Goal: Transaction & Acquisition: Download file/media

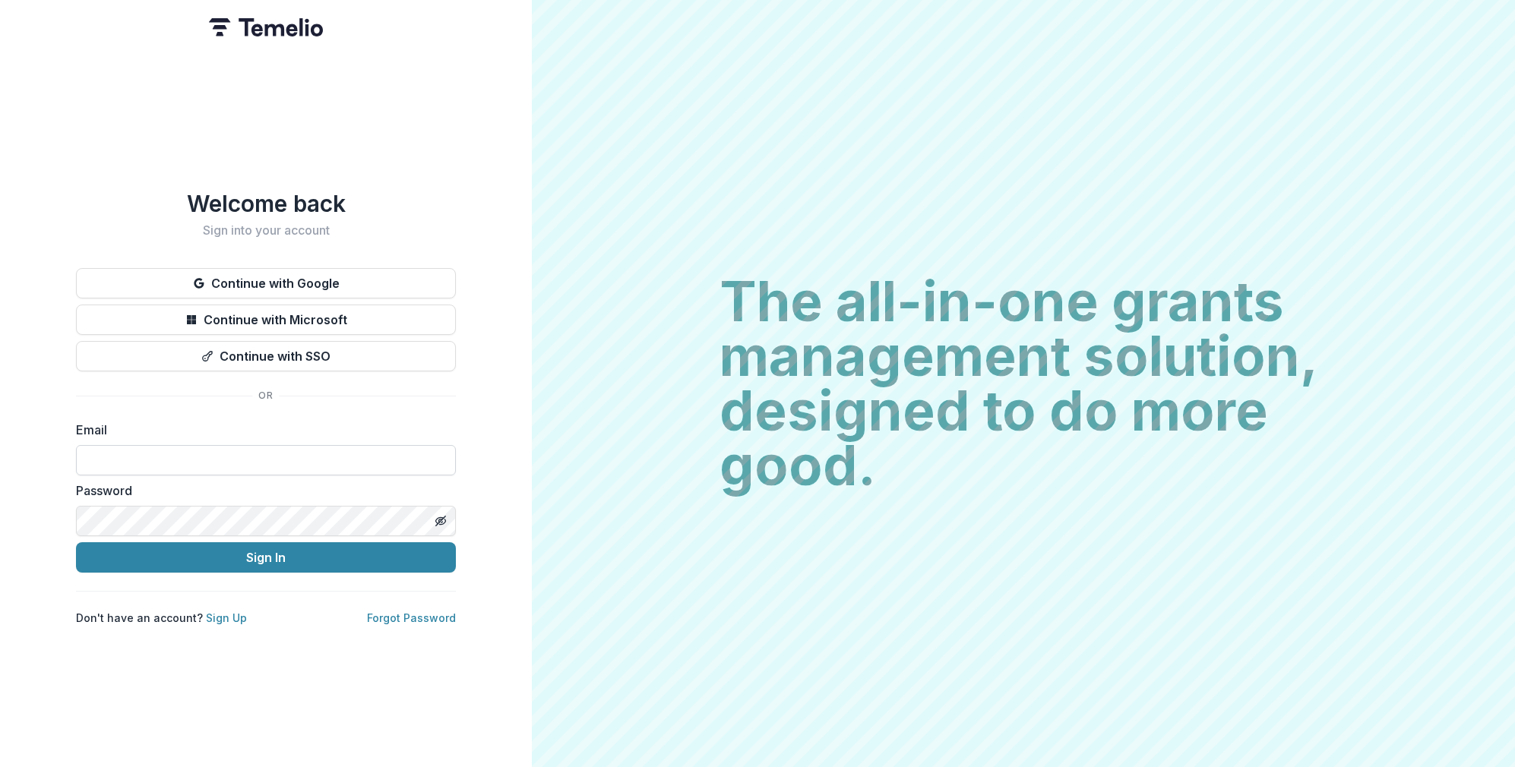
click at [217, 447] on input at bounding box center [266, 460] width 380 height 30
type input "**********"
click at [76, 542] on button "Sign In" at bounding box center [266, 557] width 380 height 30
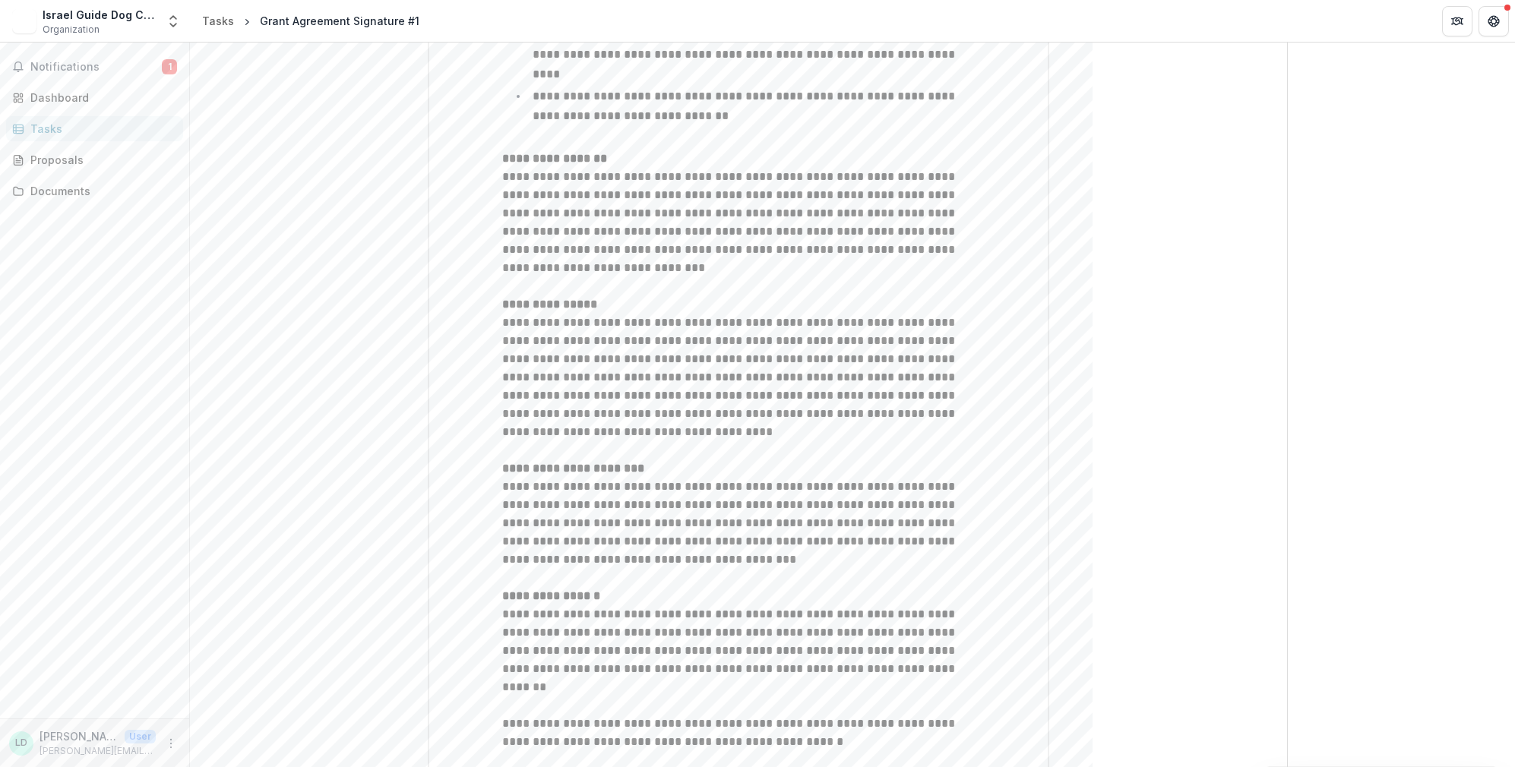
scroll to position [1549, 0]
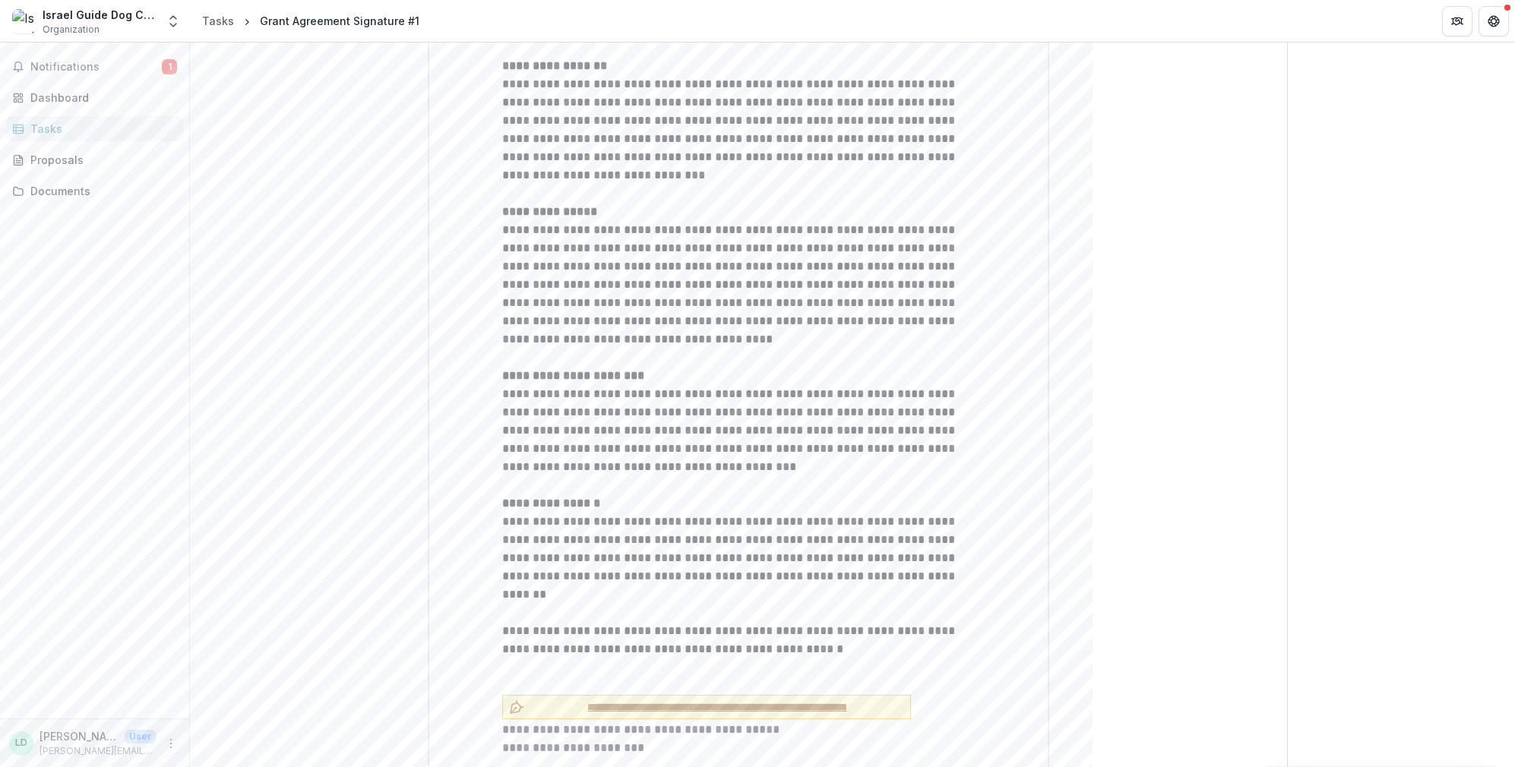
click at [689, 700] on span "**********" at bounding box center [717, 708] width 374 height 16
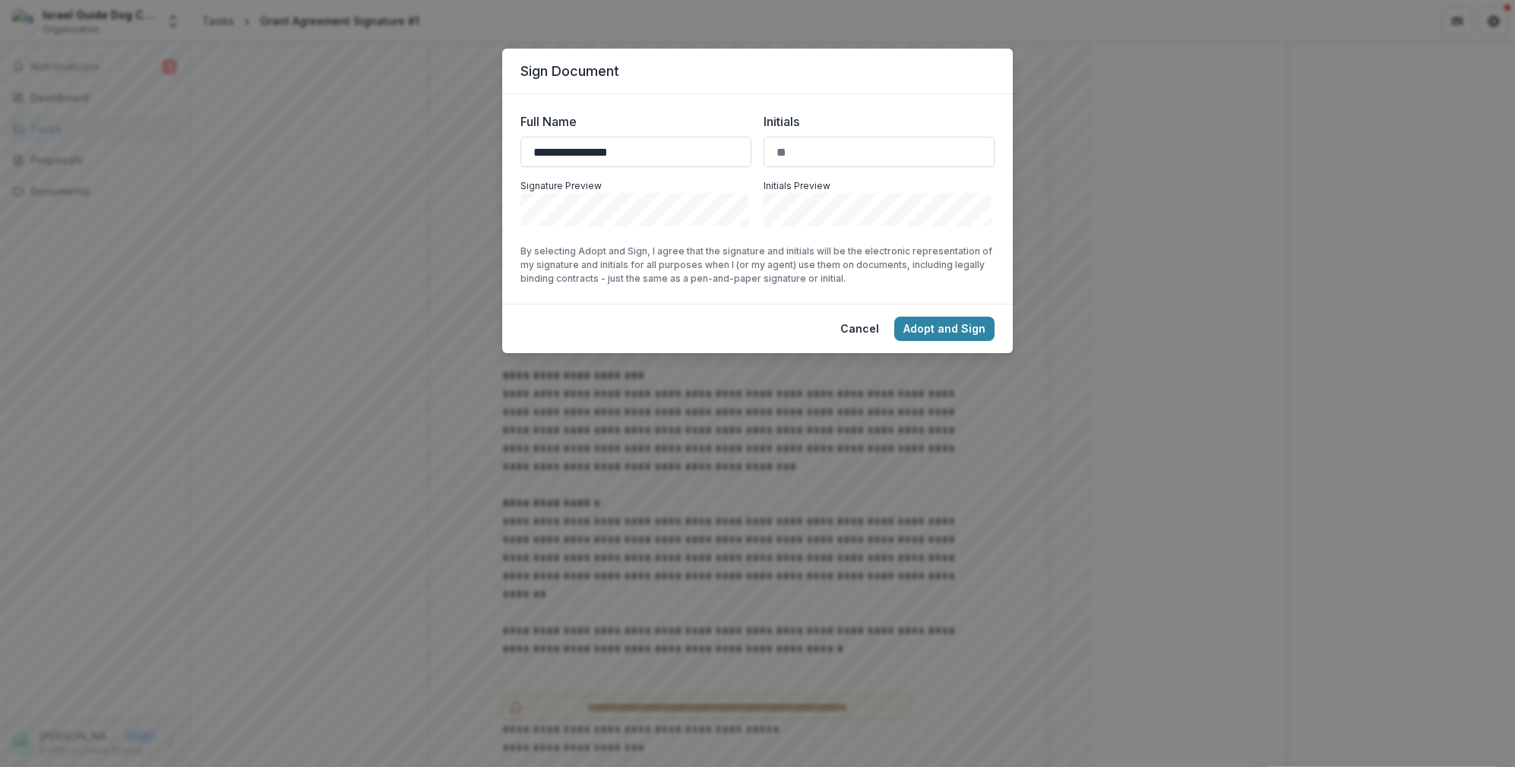
type input "**********"
type input "**"
click at [940, 335] on button "Adopt and Sign" at bounding box center [944, 329] width 100 height 24
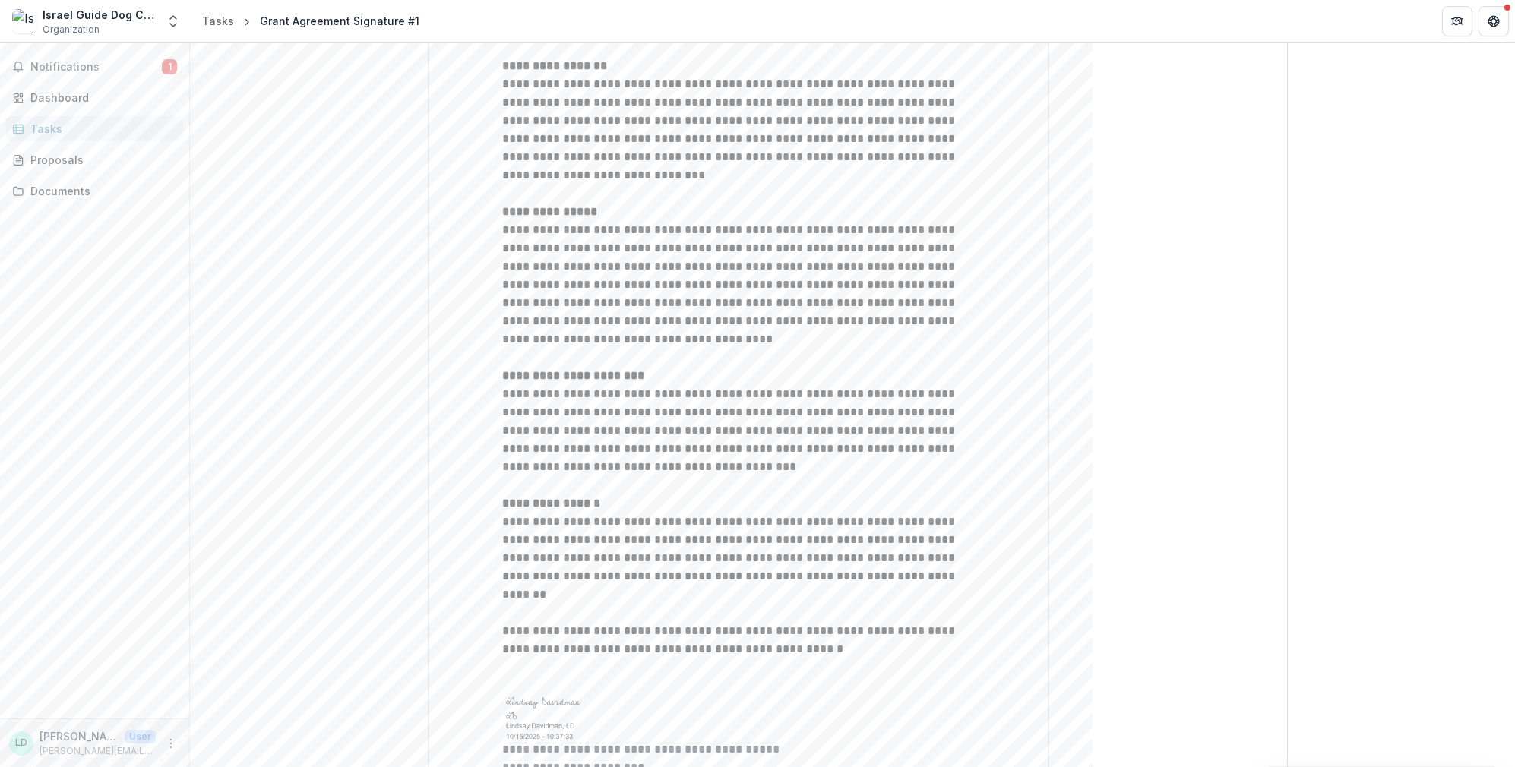
scroll to position [1569, 0]
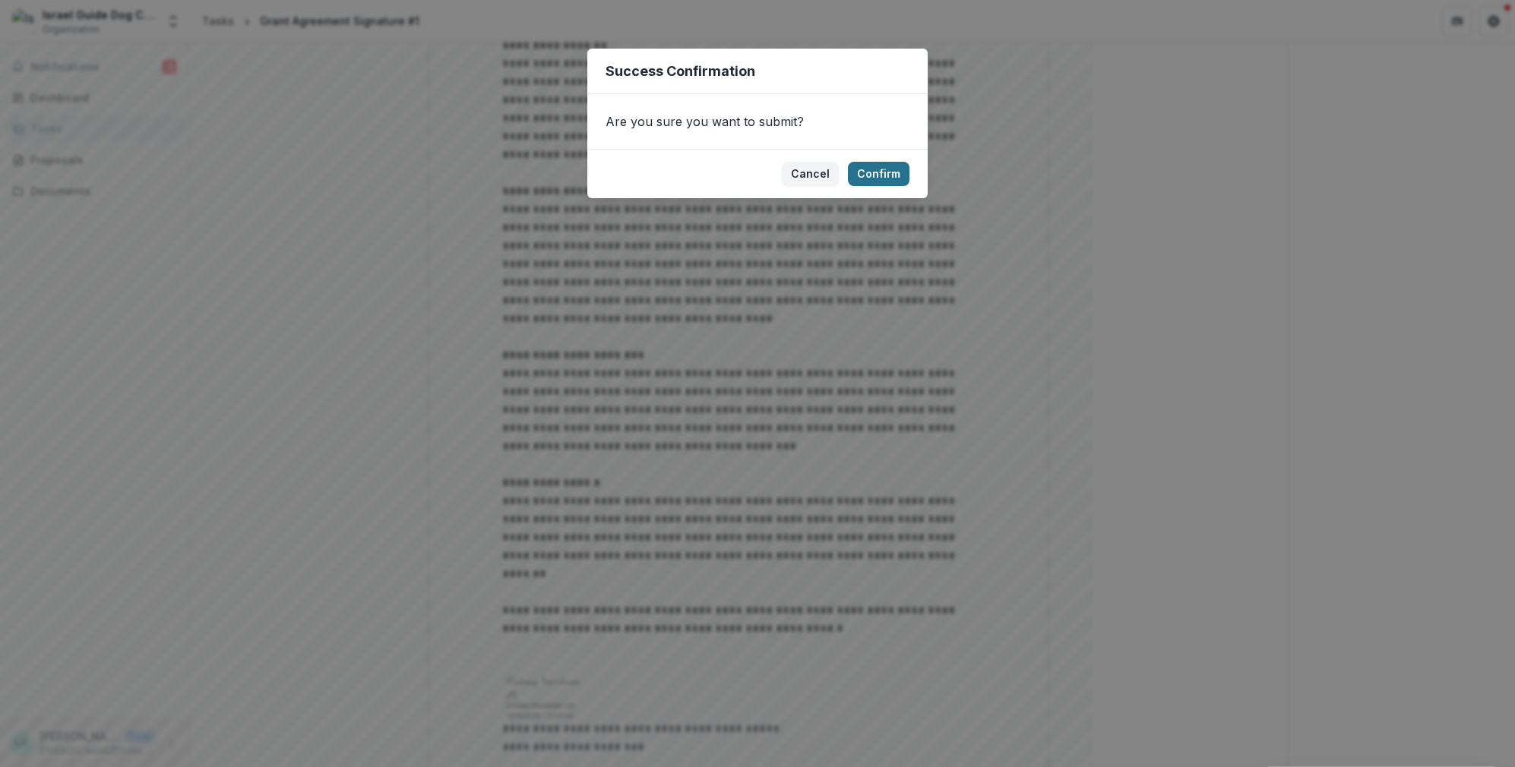
click at [879, 175] on button "Confirm" at bounding box center [879, 174] width 62 height 24
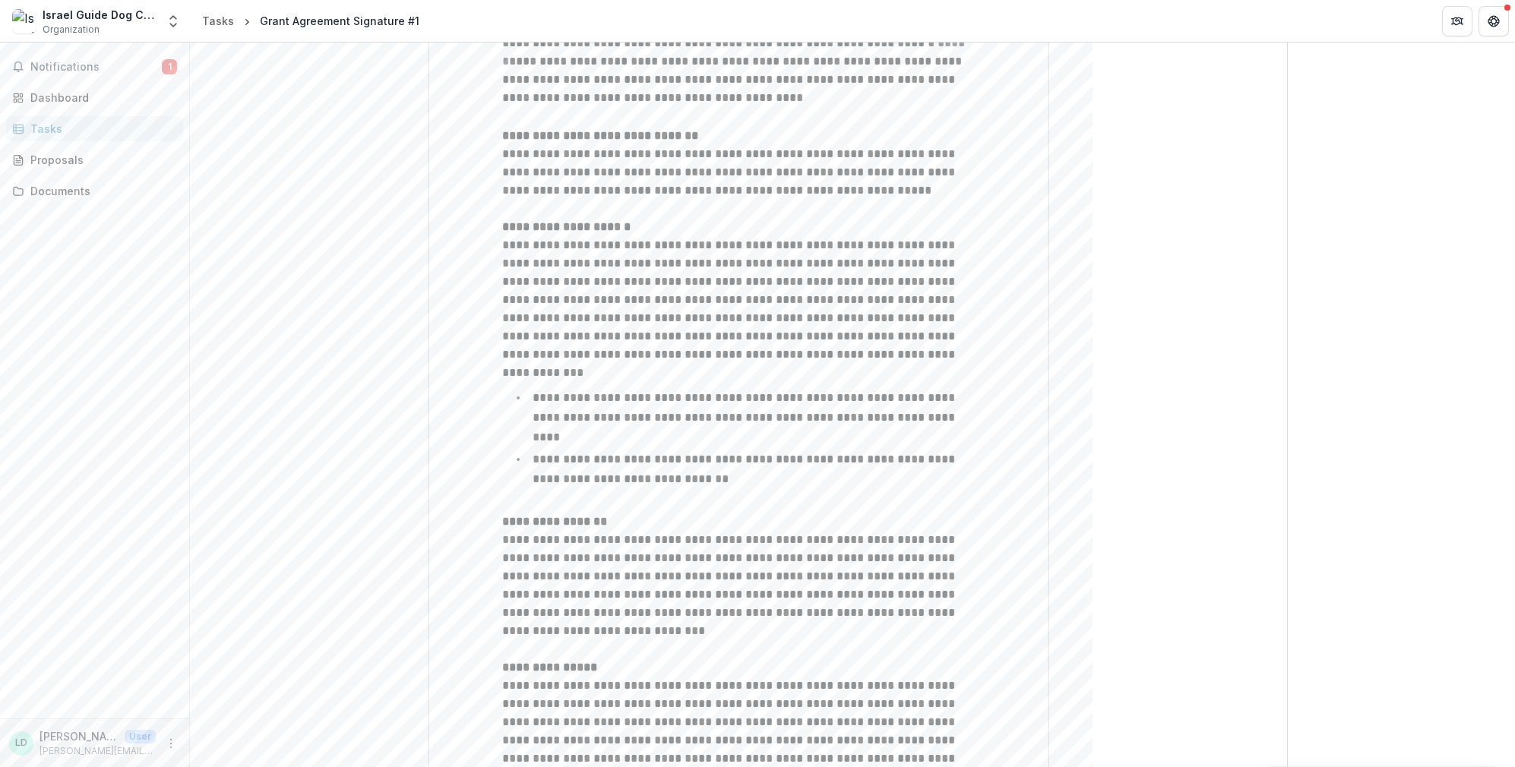
scroll to position [1576, 0]
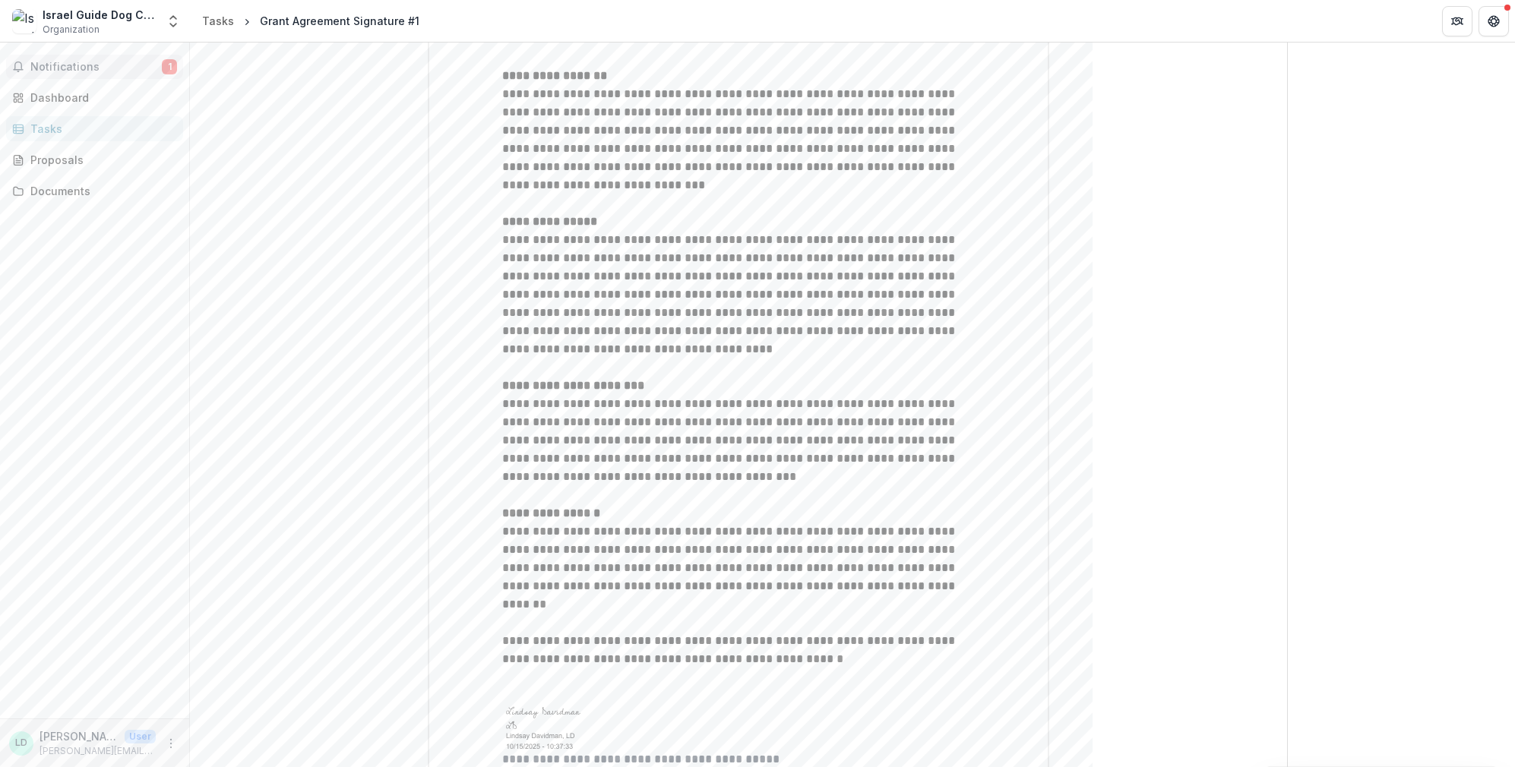
click at [123, 68] on span "Notifications" at bounding box center [95, 67] width 131 height 13
click at [66, 100] on div "Dashboard" at bounding box center [100, 98] width 141 height 16
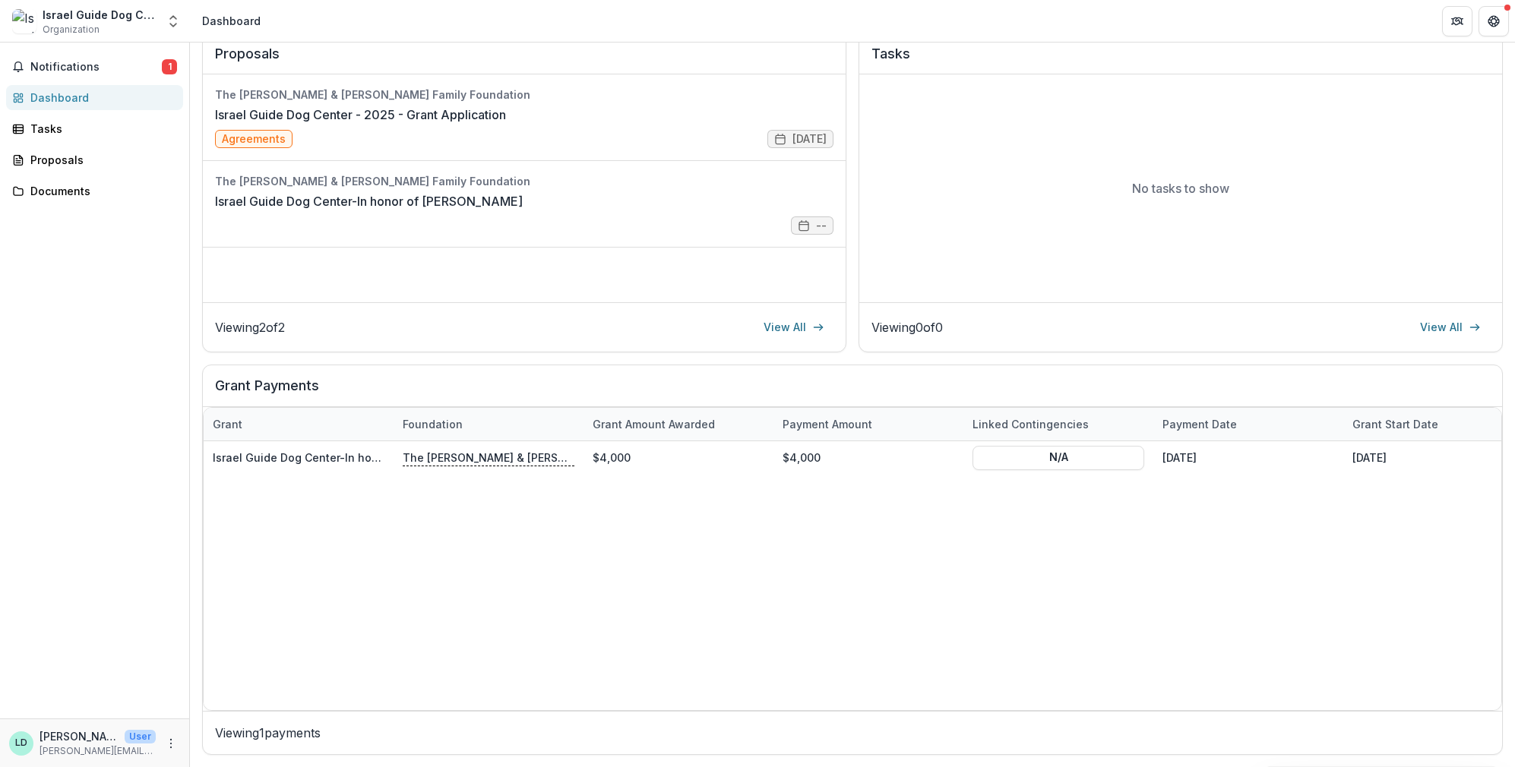
scroll to position [198, 0]
click at [435, 119] on link "Israel Guide Dog Center - 2025 - Grant Application" at bounding box center [360, 115] width 291 height 18
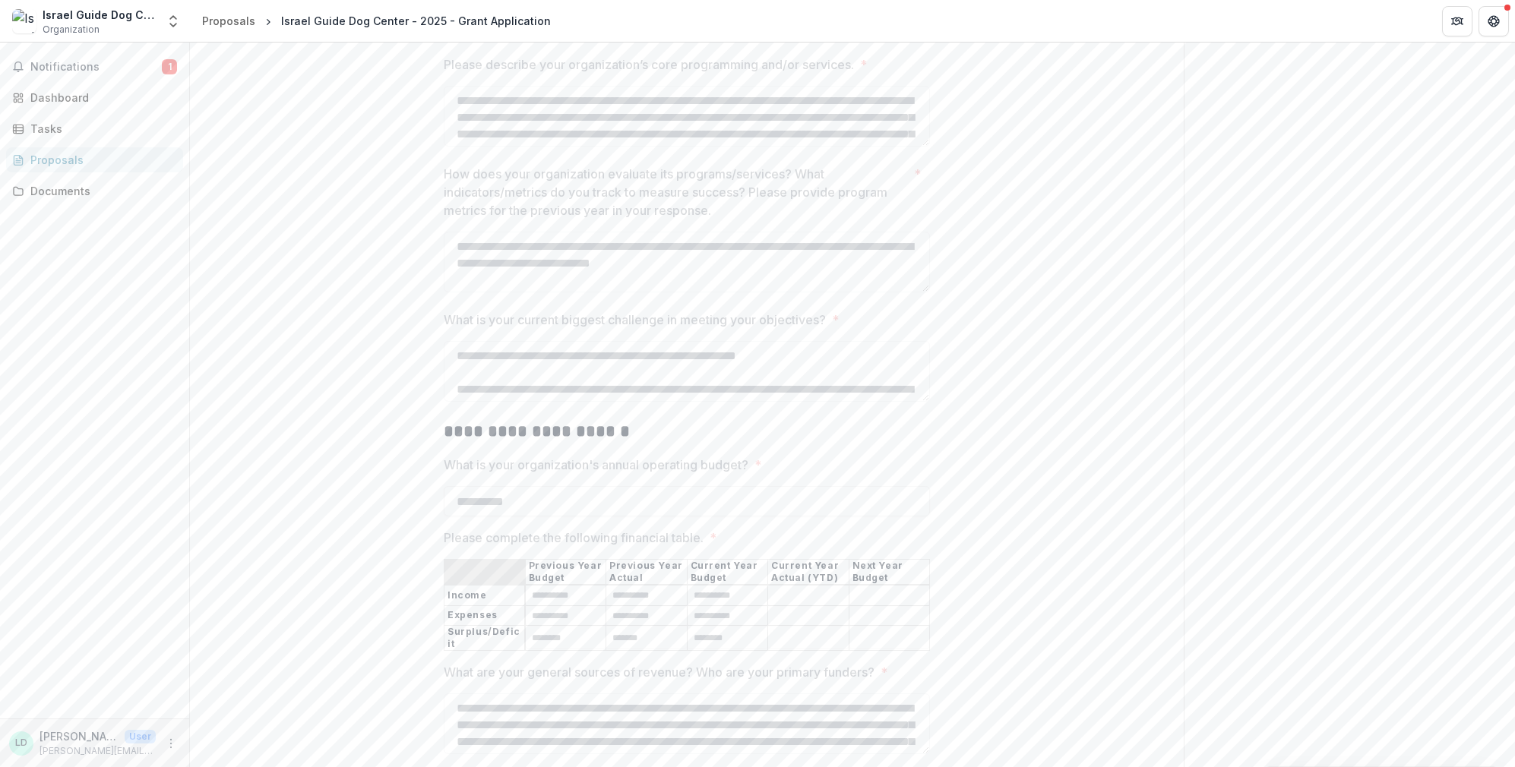
scroll to position [1130, 0]
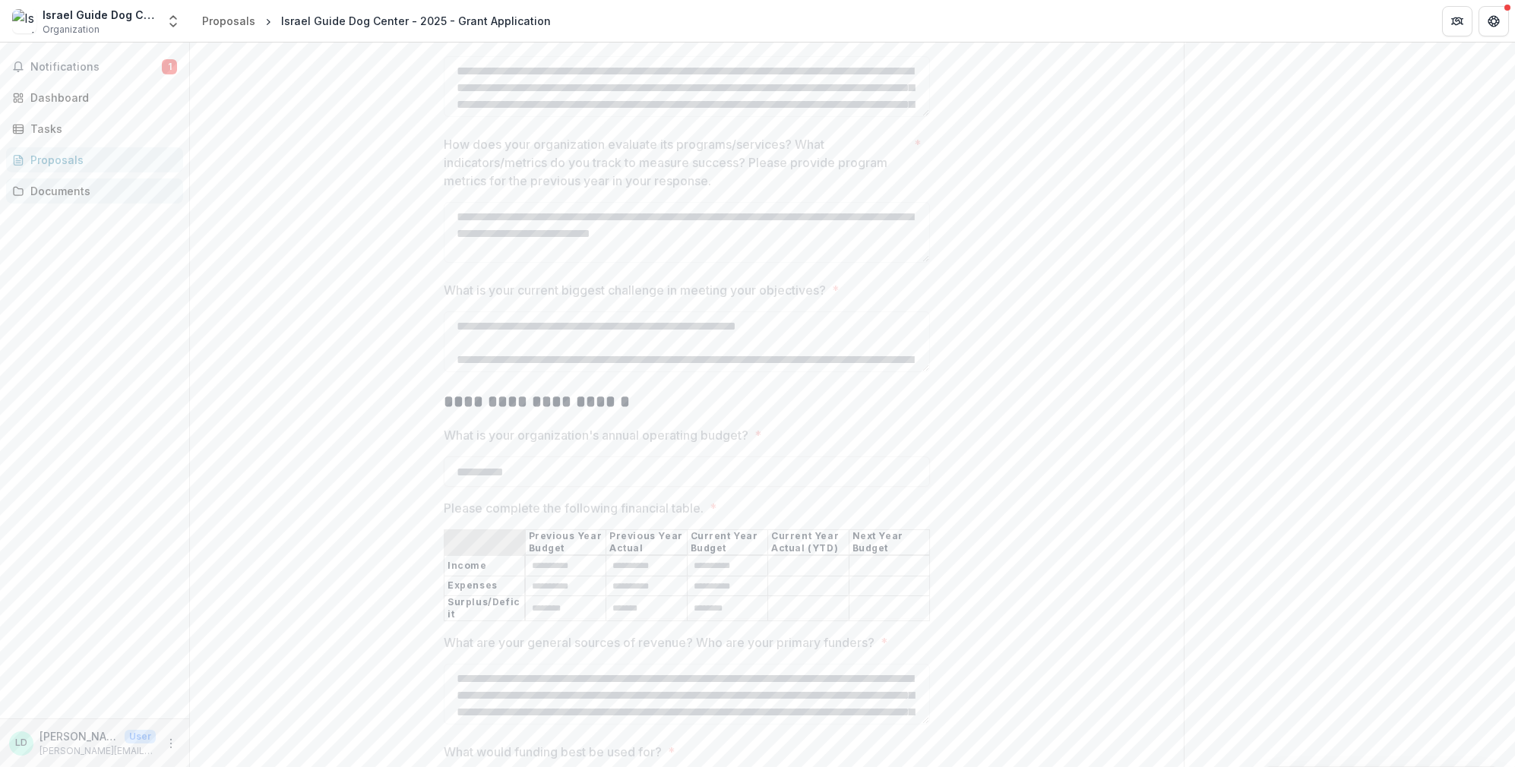
click at [65, 190] on div "Documents" at bounding box center [100, 191] width 141 height 16
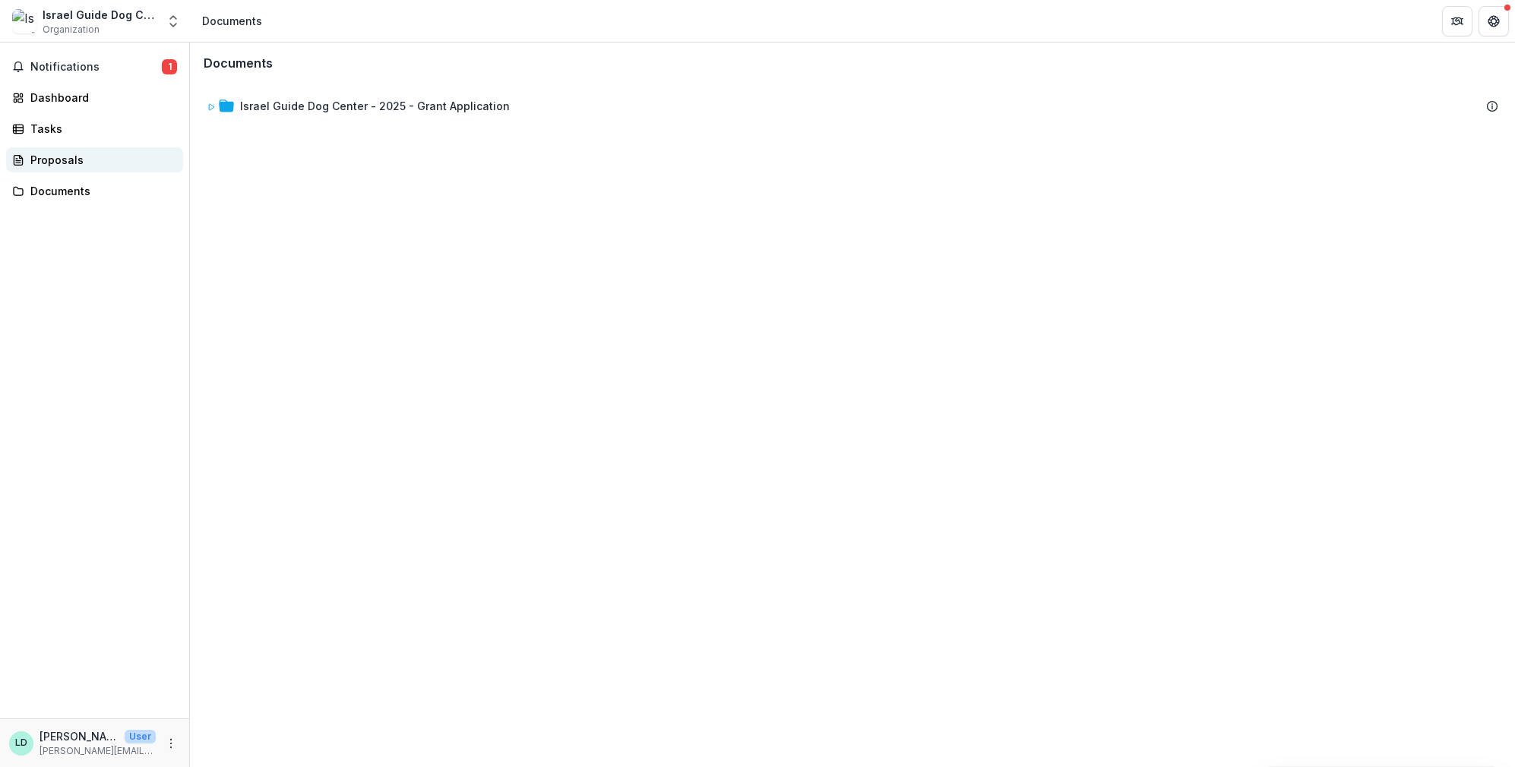
click at [55, 163] on div "Proposals" at bounding box center [100, 160] width 141 height 16
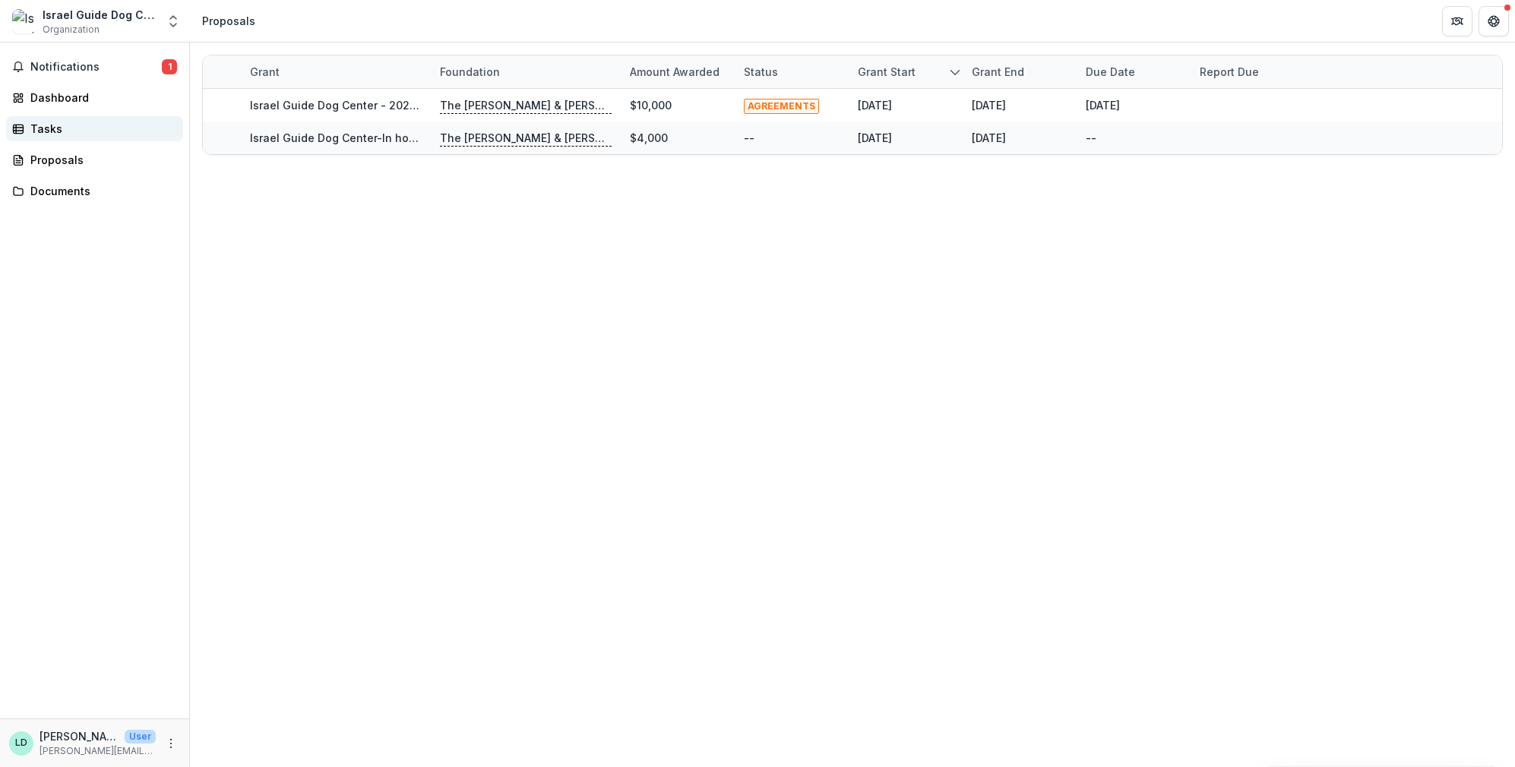
click at [50, 128] on div "Tasks" at bounding box center [100, 129] width 141 height 16
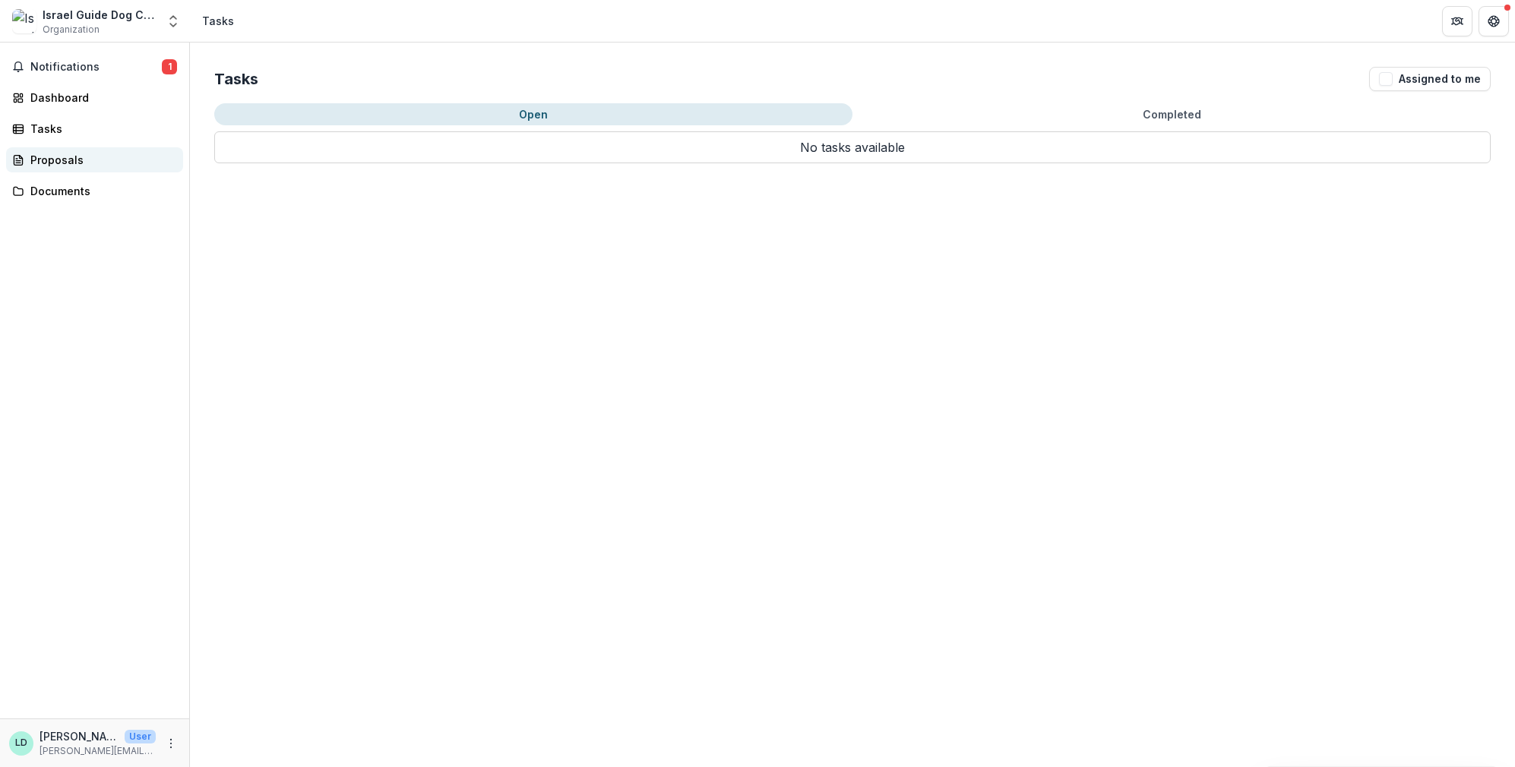
click at [34, 157] on div "Proposals" at bounding box center [100, 160] width 141 height 16
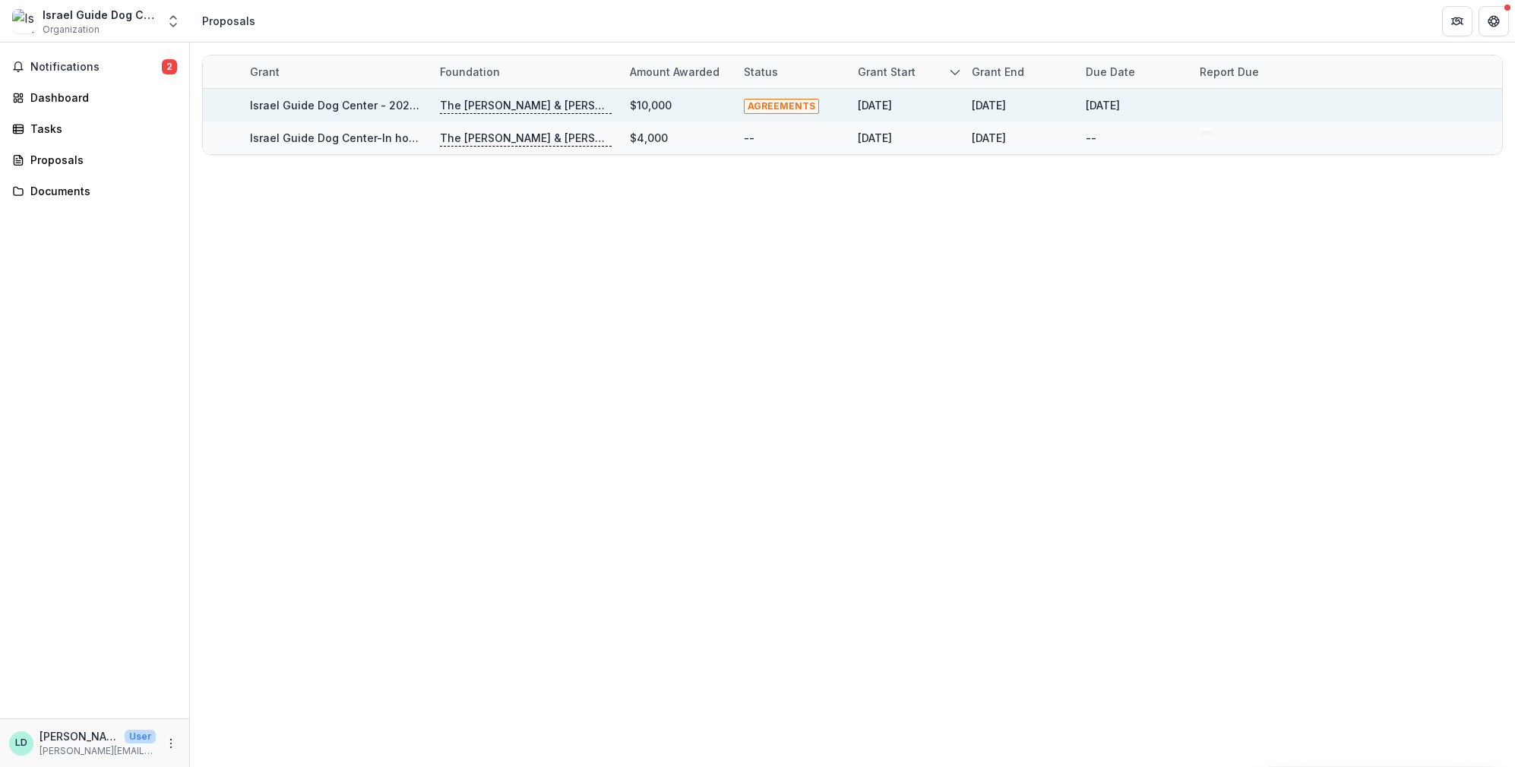
click at [1292, 106] on div at bounding box center [1248, 105] width 96 height 33
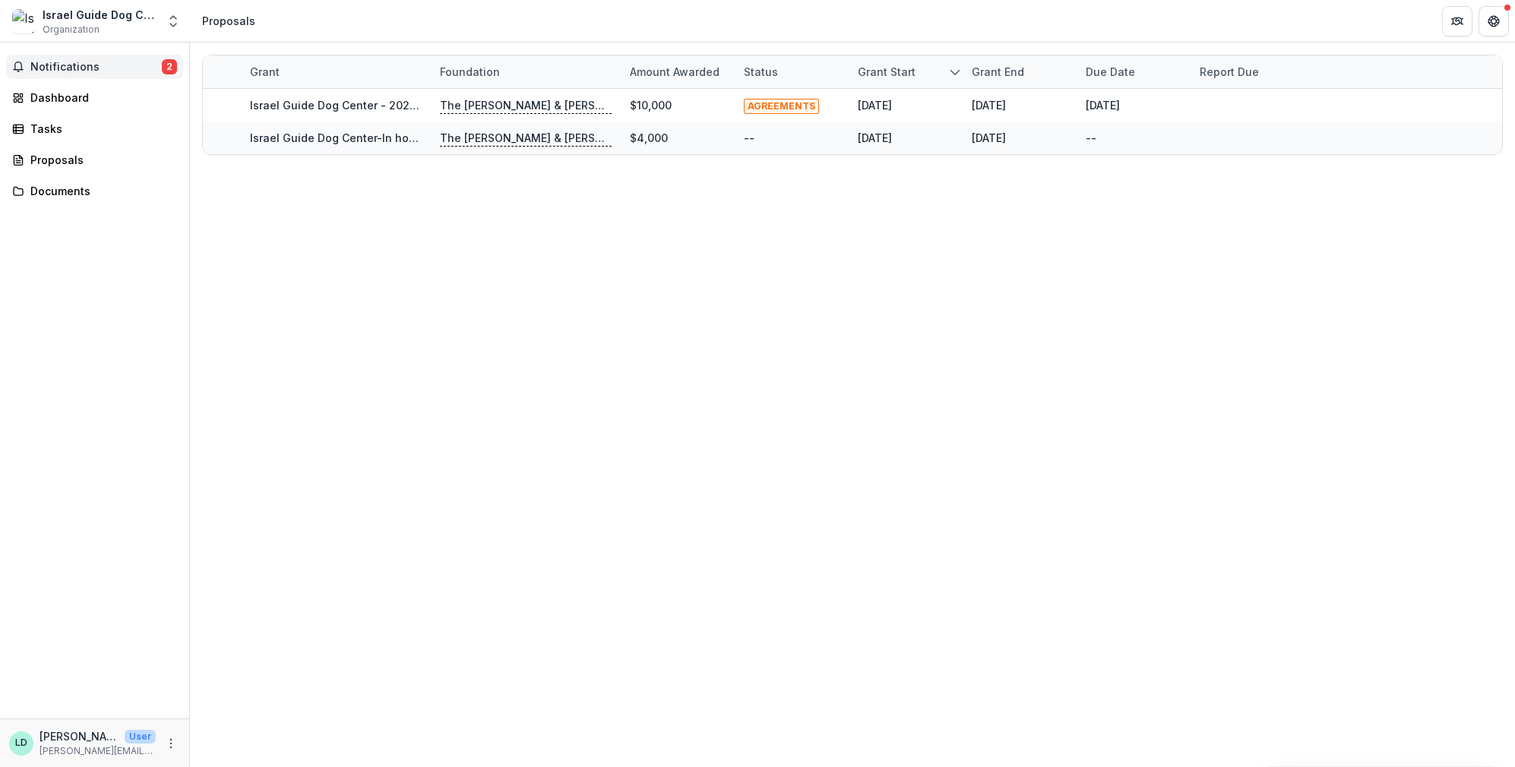
click at [82, 65] on span "Notifications" at bounding box center [95, 67] width 131 height 13
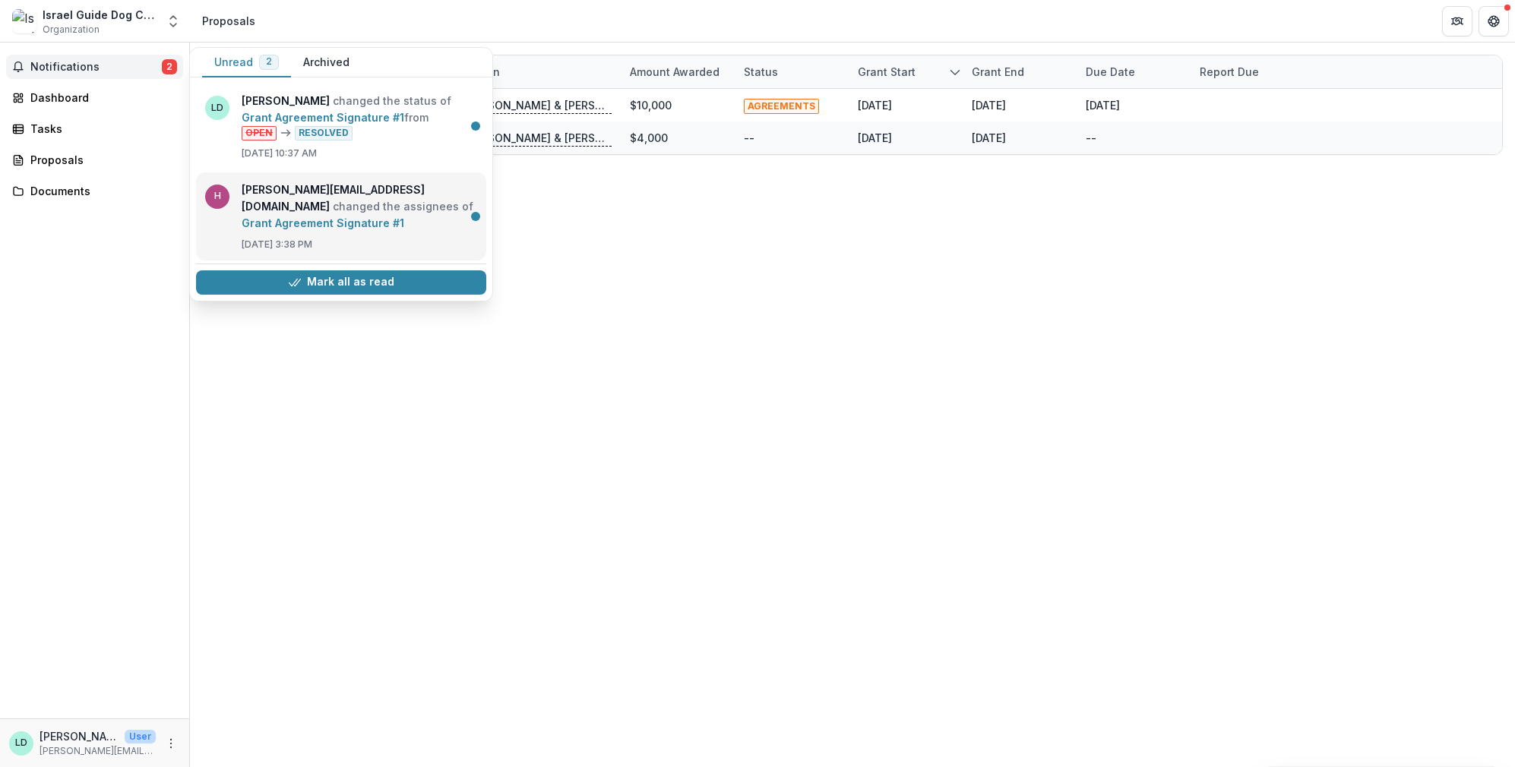
click at [371, 217] on link "Grant Agreement Signature #1" at bounding box center [323, 223] width 163 height 13
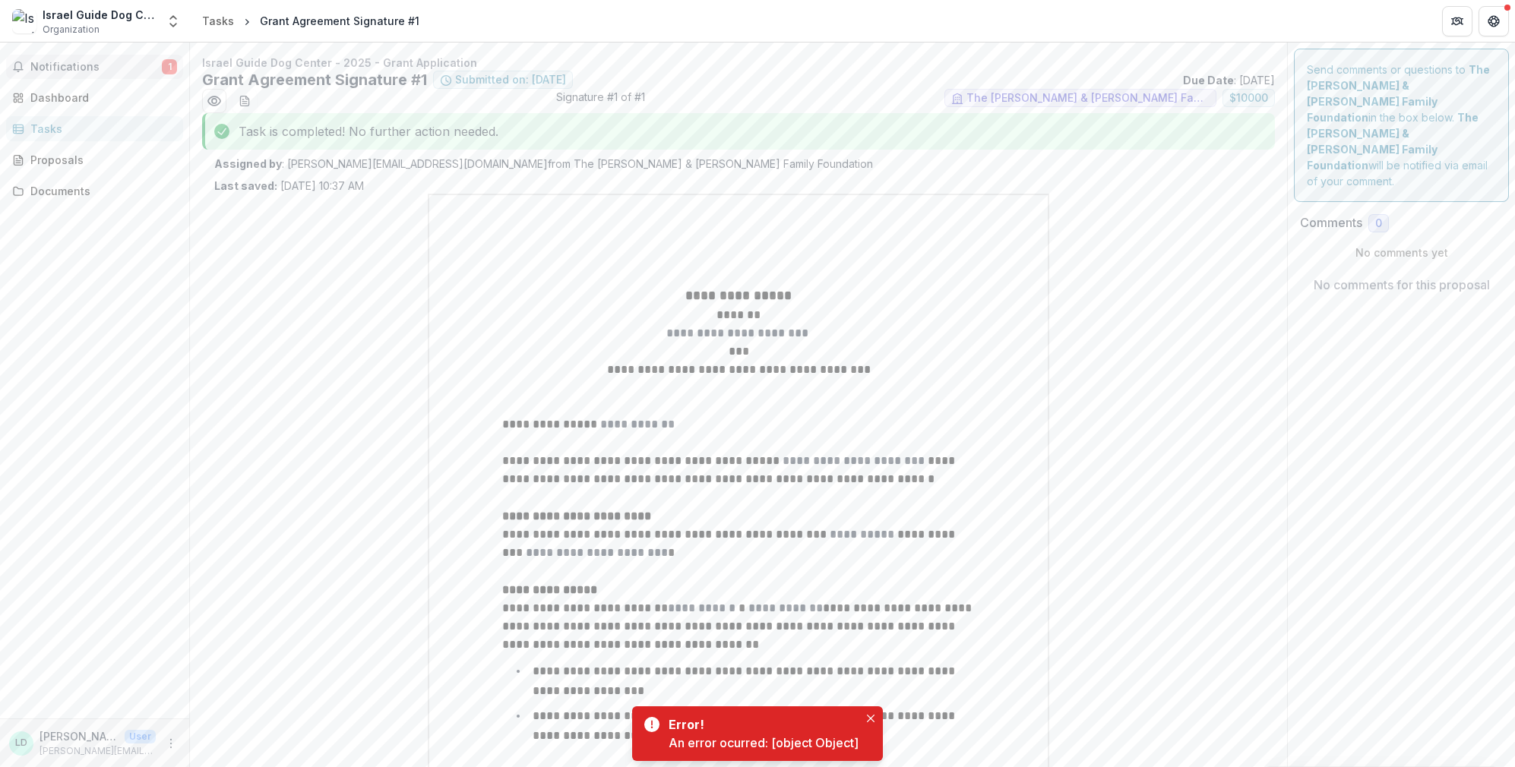
click at [115, 62] on span "Notifications" at bounding box center [95, 67] width 131 height 13
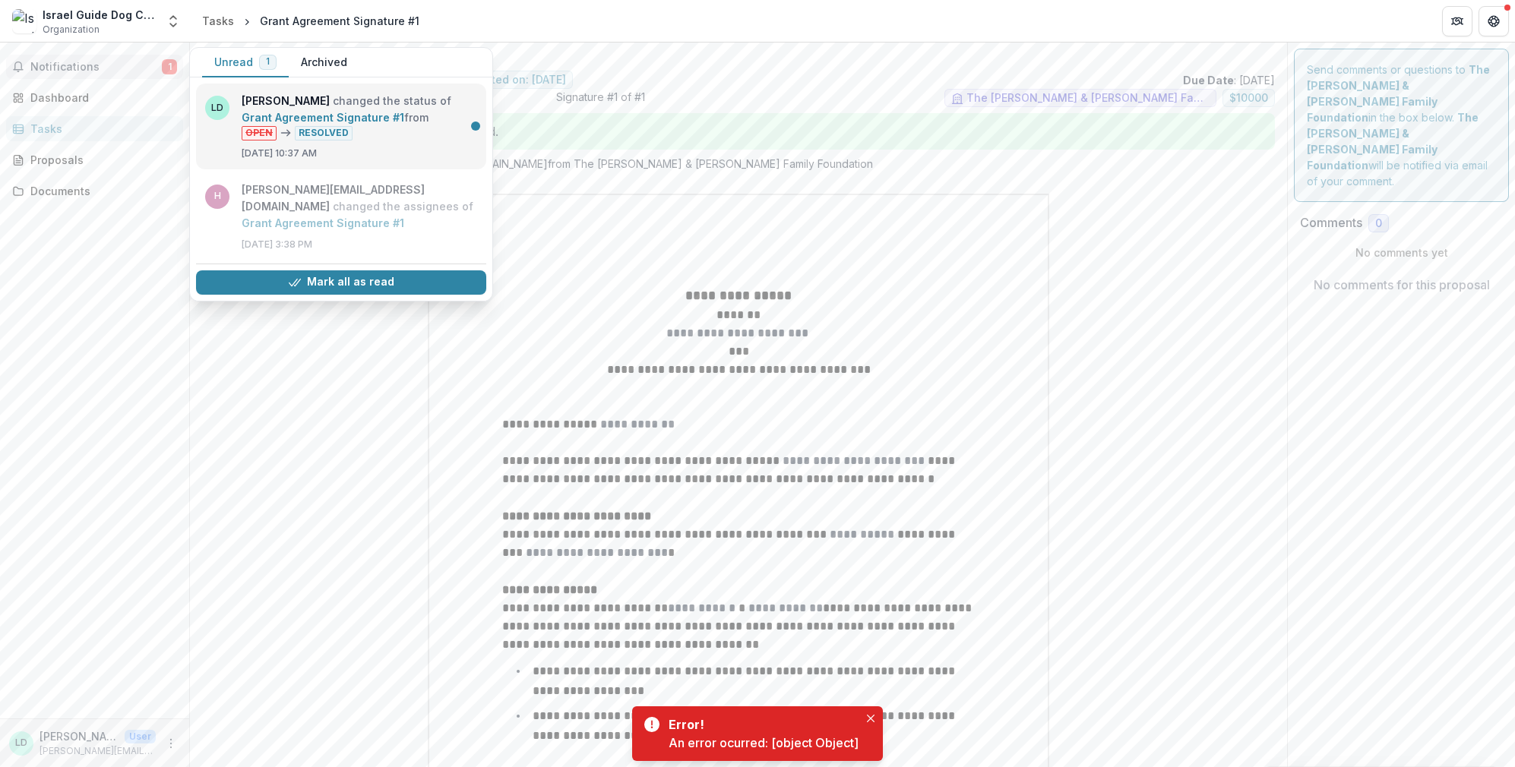
click at [352, 111] on link "Grant Agreement Signature #1" at bounding box center [323, 117] width 163 height 13
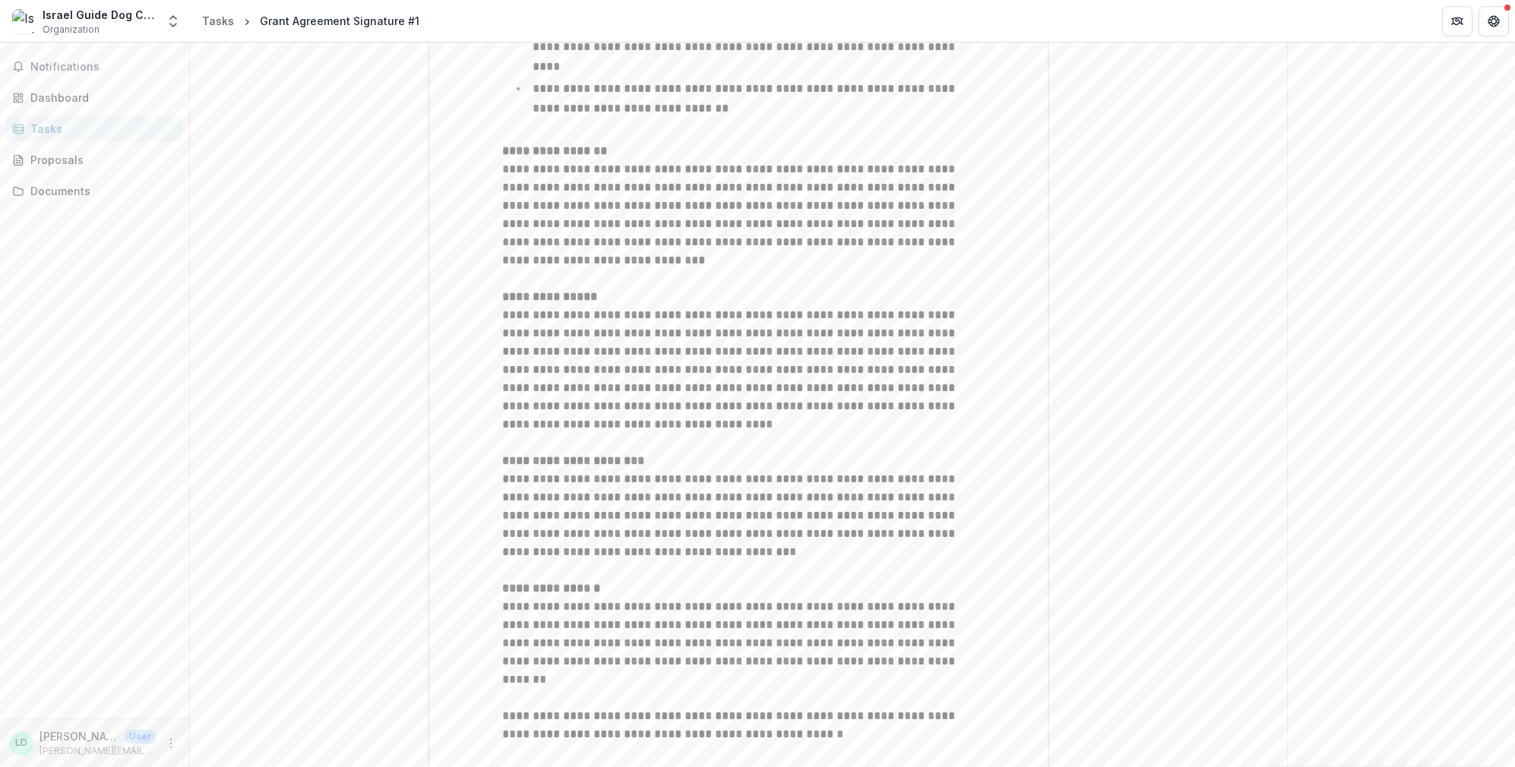
scroll to position [1576, 0]
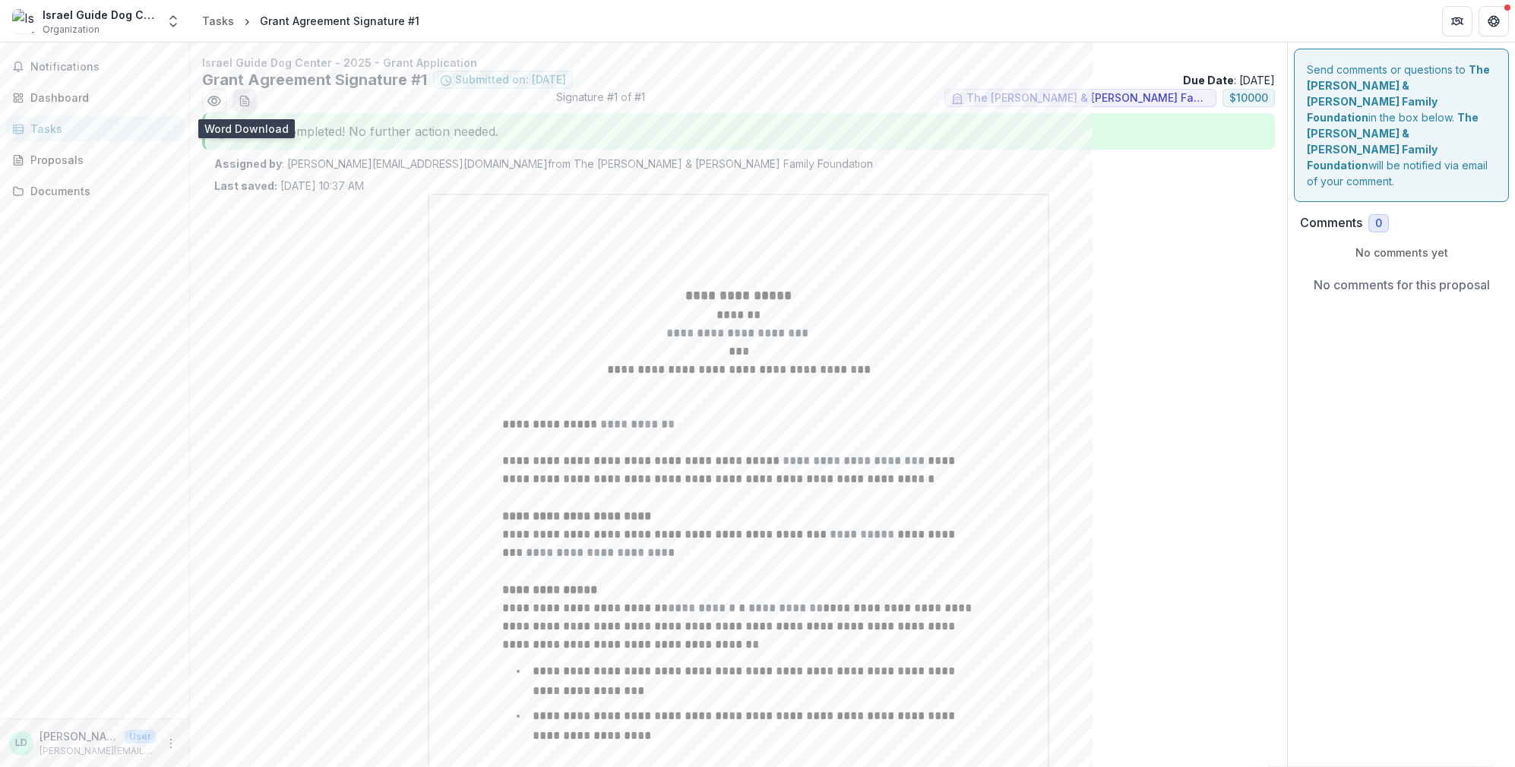
click at [248, 101] on icon "download-word-button" at bounding box center [244, 101] width 8 height 10
click at [642, 289] on p "**********" at bounding box center [738, 296] width 473 height 20
click at [214, 105] on icon "Preview 73198bbf-bd11-498a-9f5f-1dab353edf85.pdf" at bounding box center [214, 100] width 12 height 9
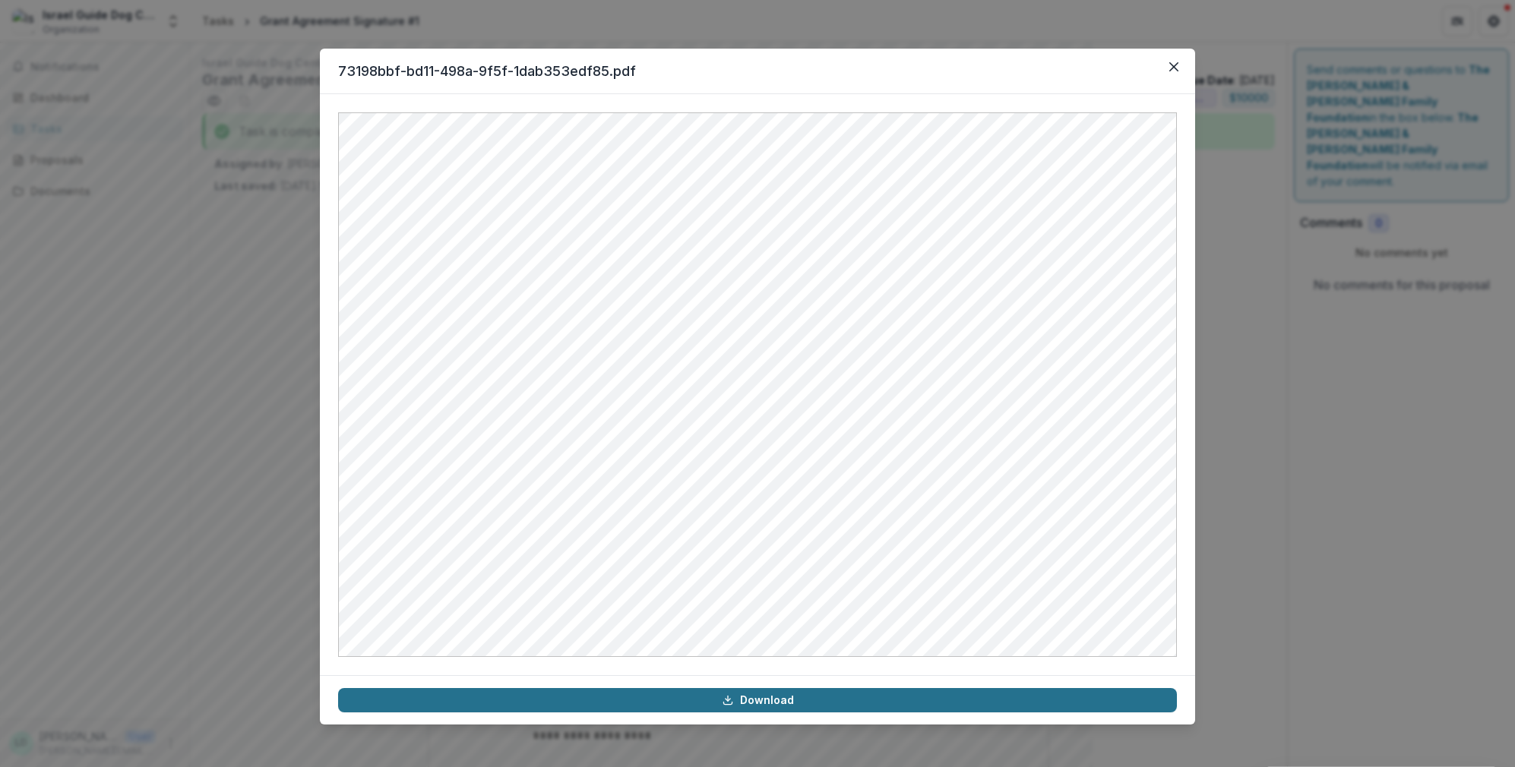
click at [748, 701] on link "Download" at bounding box center [757, 700] width 839 height 24
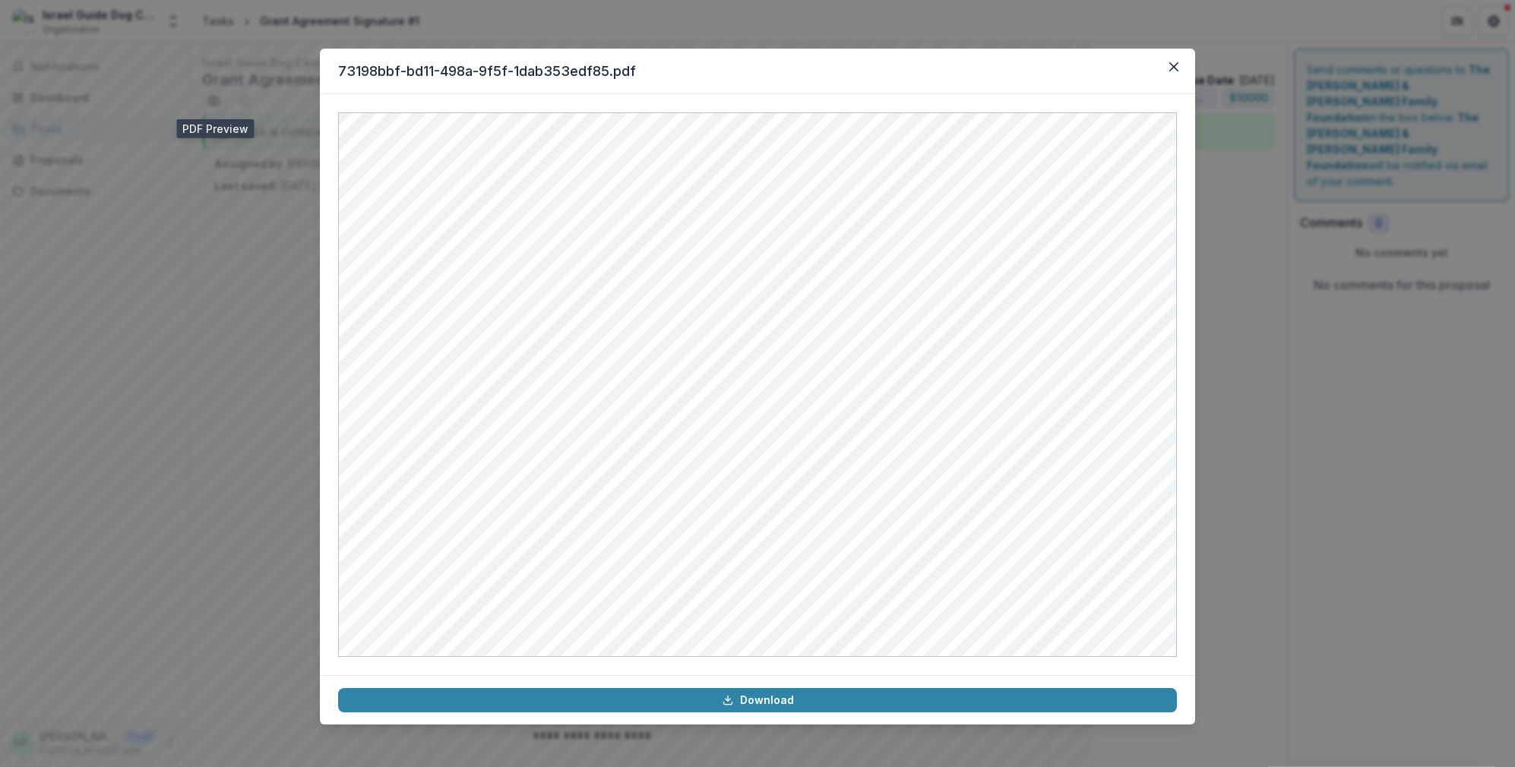
drag, startPoint x: 1336, startPoint y: 600, endPoint x: 1322, endPoint y: 582, distance: 23.3
click at [1336, 600] on div "73198bbf-bd11-498a-9f5f-1dab353edf85.pdf Download" at bounding box center [757, 383] width 1515 height 767
